Goal: Obtain resource: Download file/media

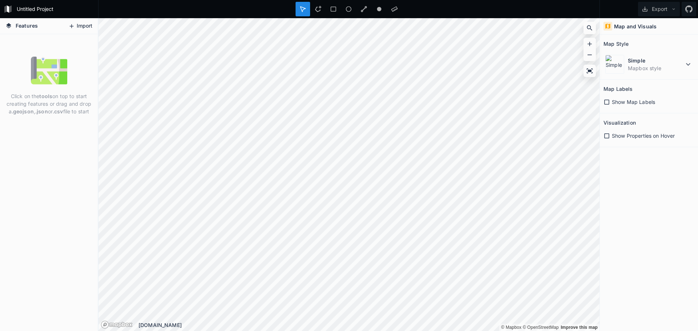
click at [81, 25] on button "Import" at bounding box center [80, 26] width 31 height 12
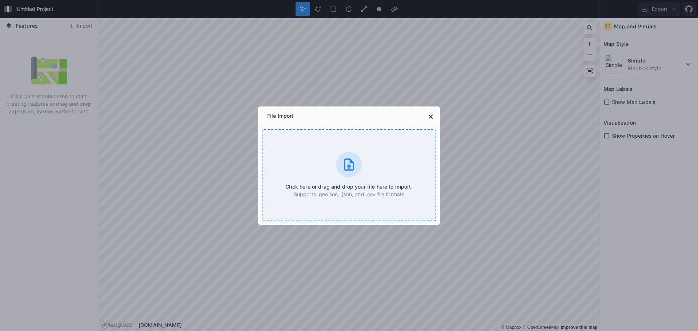
click at [361, 166] on div at bounding box center [348, 164] width 25 height 25
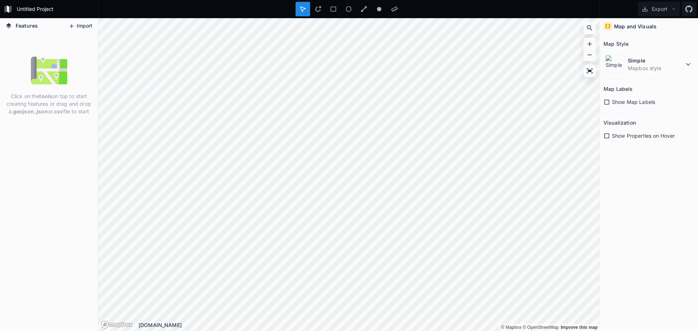
click at [82, 23] on button "Import" at bounding box center [80, 26] width 31 height 12
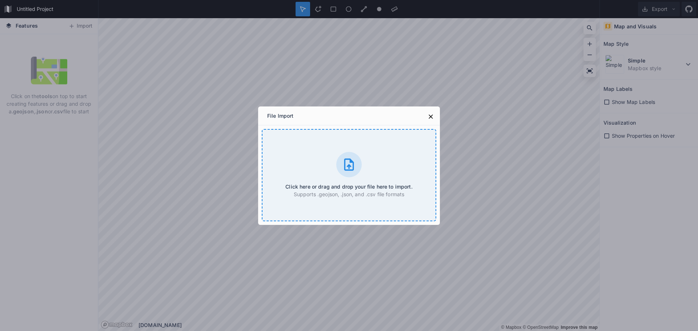
click at [349, 164] on icon at bounding box center [349, 164] width 15 height 15
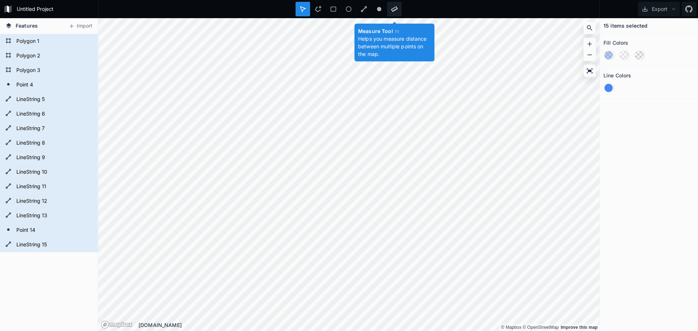
click at [399, 13] on div at bounding box center [394, 9] width 15 height 15
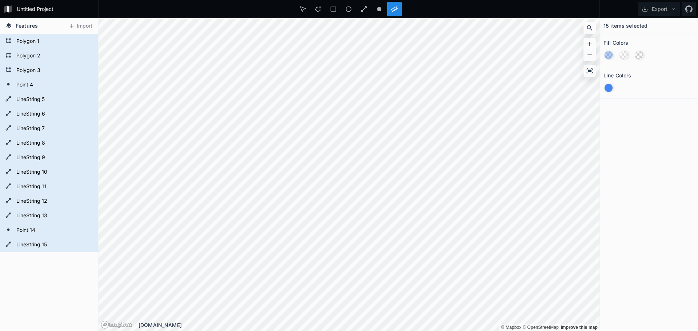
click at [23, 25] on span "Features" at bounding box center [27, 26] width 22 height 8
click at [7, 25] on icon at bounding box center [8, 25] width 5 height 5
click at [669, 8] on button "Export" at bounding box center [659, 9] width 42 height 15
click at [641, 170] on div "15 items selected Fill Colors Line Colors" at bounding box center [649, 174] width 98 height 313
click at [590, 73] on icon at bounding box center [589, 70] width 7 height 7
